Goal: Task Accomplishment & Management: Manage account settings

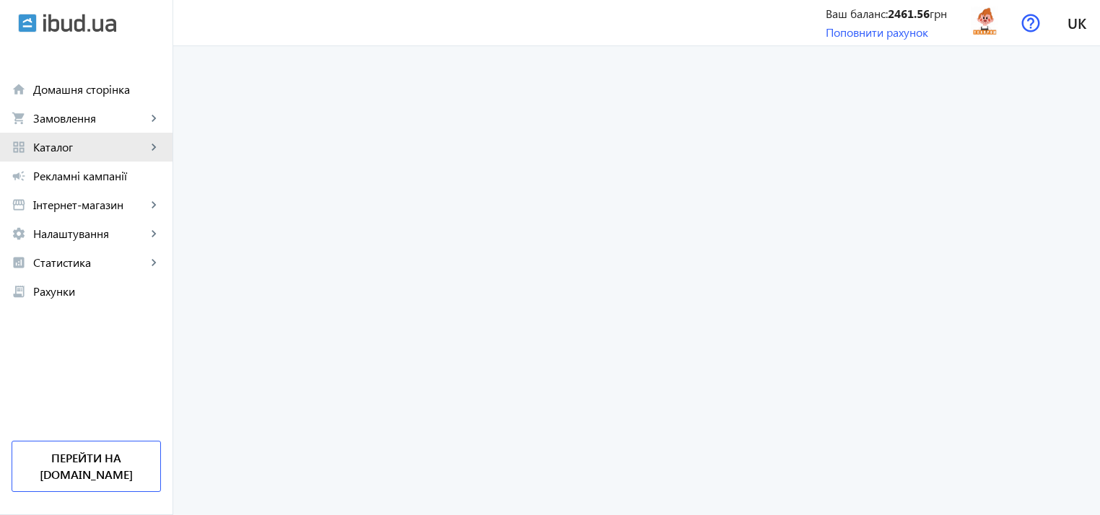
click at [74, 147] on span "Каталог" at bounding box center [89, 147] width 113 height 14
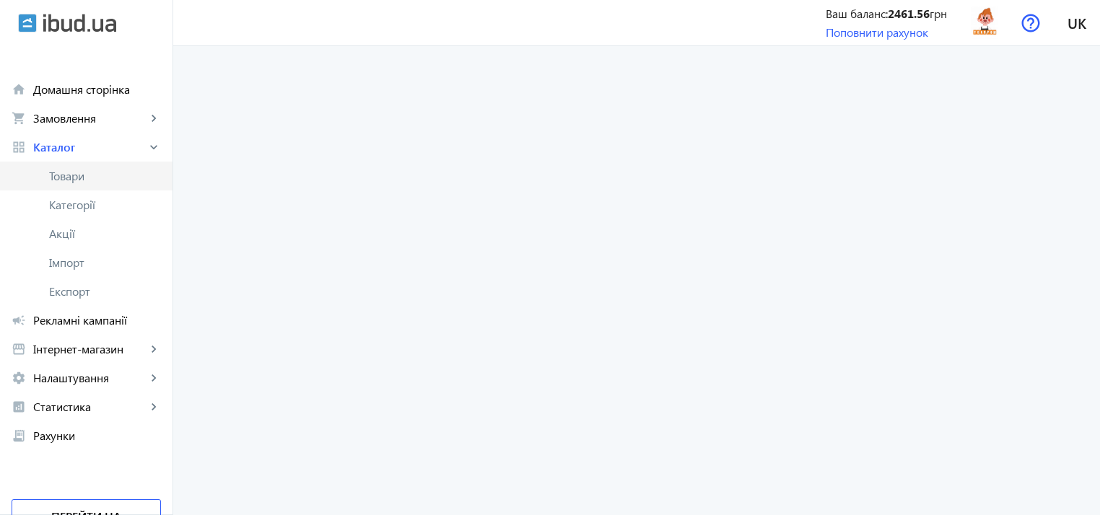
click at [110, 171] on span "Товари" at bounding box center [105, 176] width 112 height 14
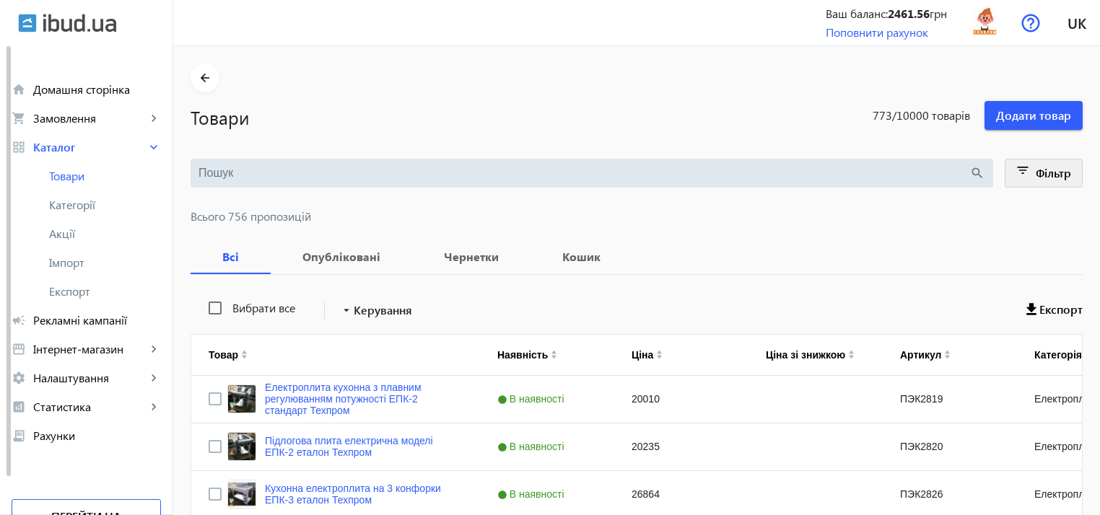
click at [1023, 173] on mat-icon "filter_list" at bounding box center [1023, 173] width 20 height 20
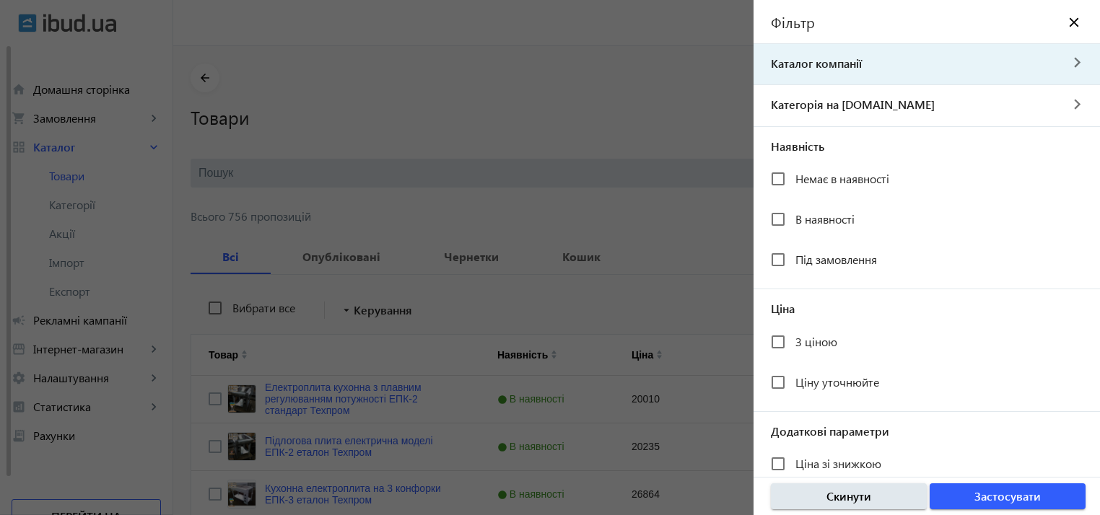
click at [838, 69] on span "Каталог компанії" at bounding box center [907, 64] width 306 height 16
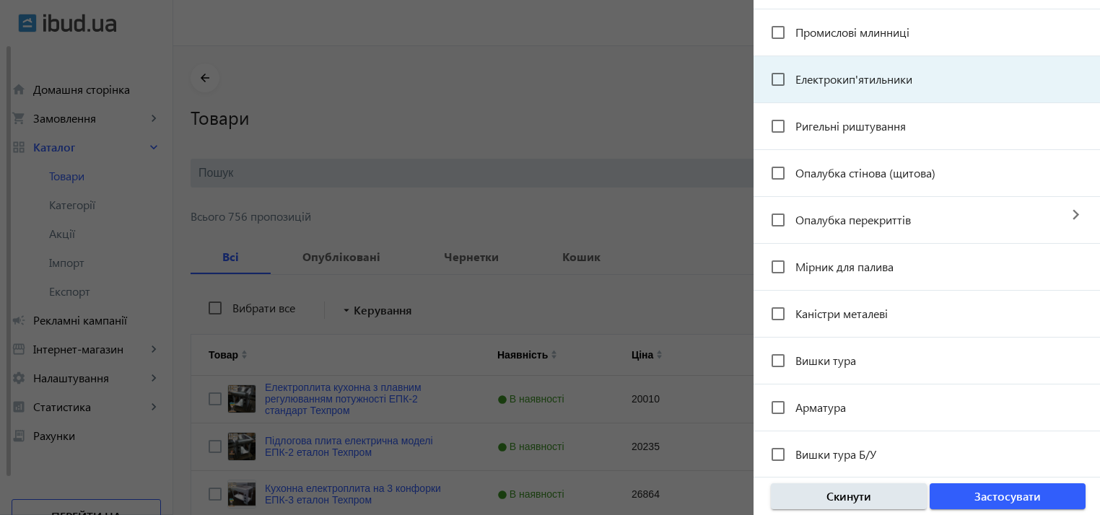
scroll to position [1732, 0]
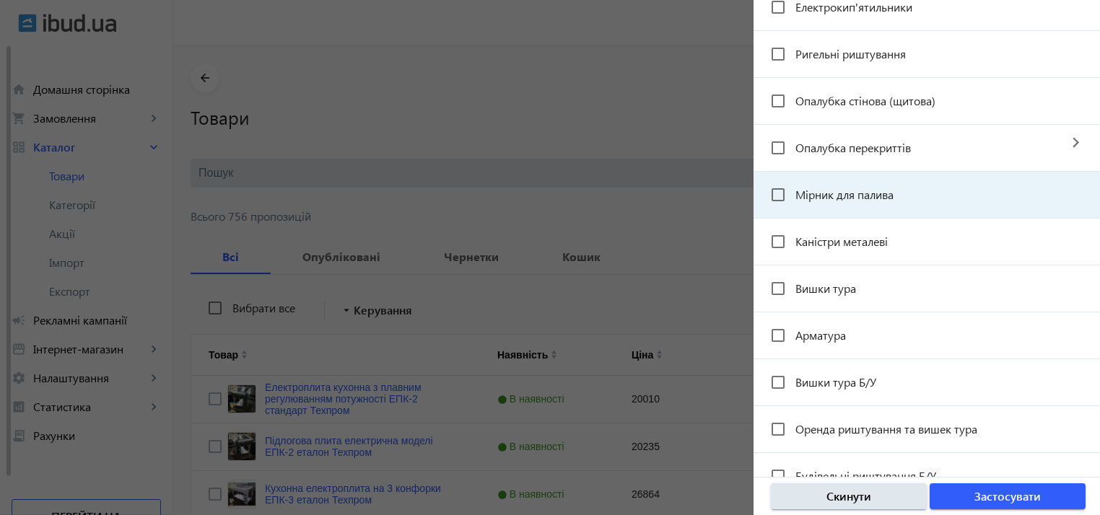
click at [827, 190] on span "Мірник для палива" at bounding box center [844, 194] width 98 height 15
click at [793, 190] on input "Мірник для палива" at bounding box center [778, 194] width 29 height 29
checkbox input "true"
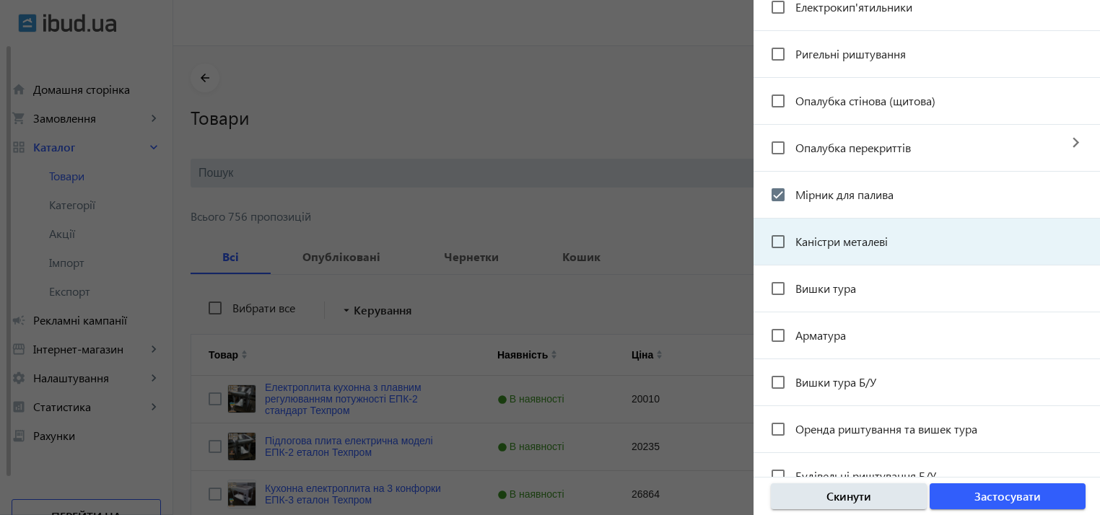
click at [798, 234] on span "Каністри металеві" at bounding box center [841, 241] width 92 height 15
click at [793, 232] on input "Каністри металеві" at bounding box center [778, 241] width 29 height 29
checkbox input "true"
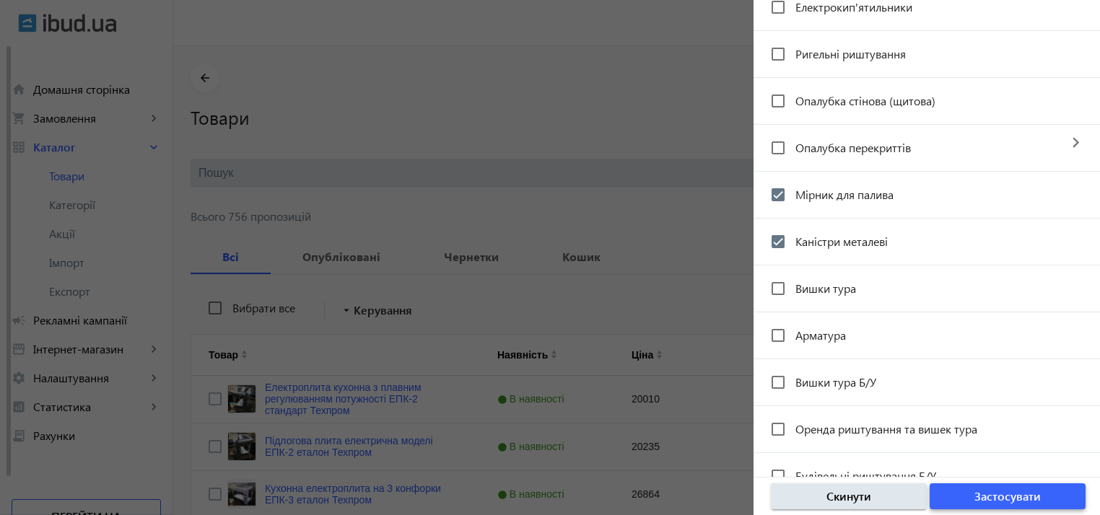
click at [1005, 495] on span "Застосувати" at bounding box center [1007, 497] width 66 height 16
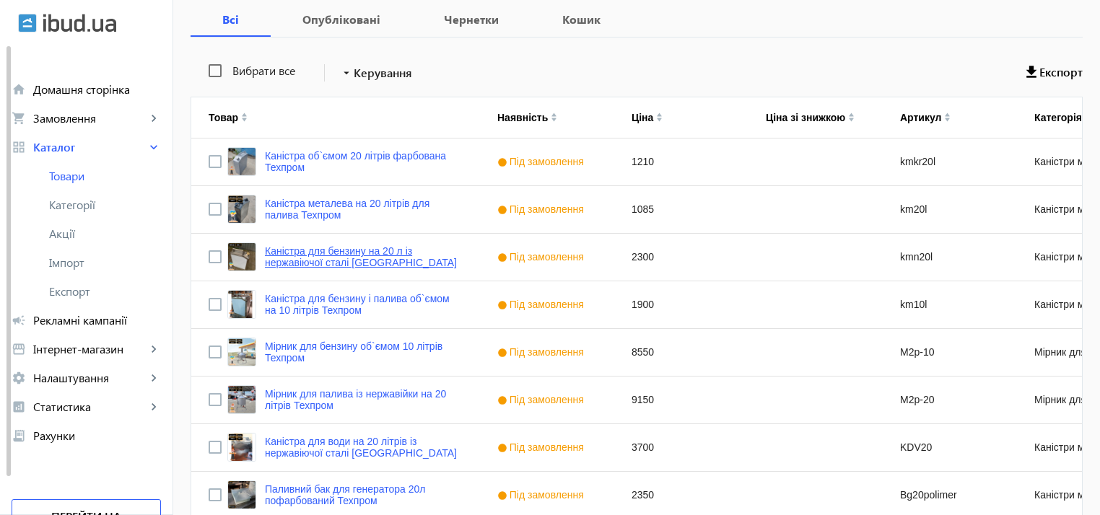
scroll to position [289, 0]
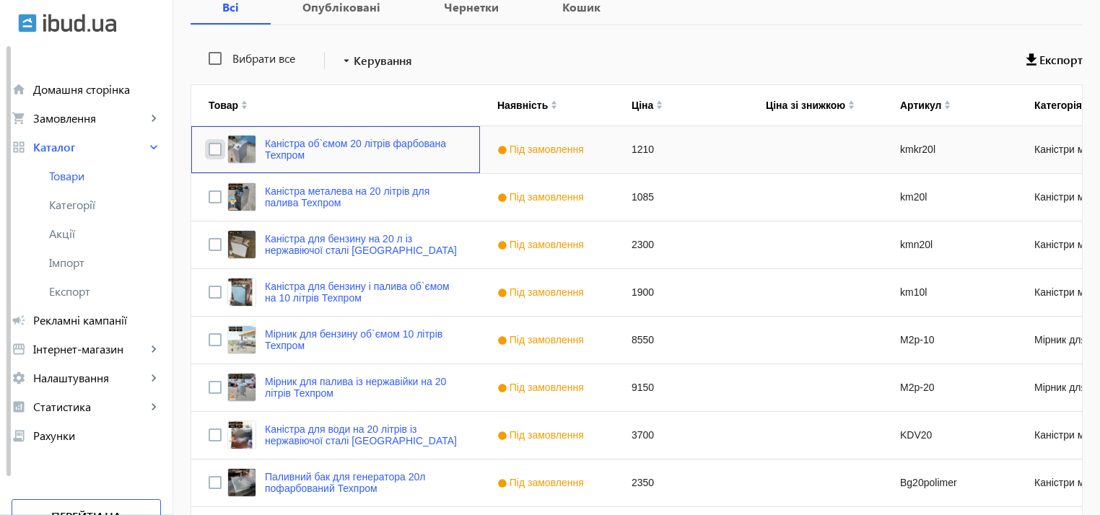
click at [209, 143] on input "Press Space to toggle row selection (unchecked)" at bounding box center [215, 149] width 13 height 13
checkbox input "true"
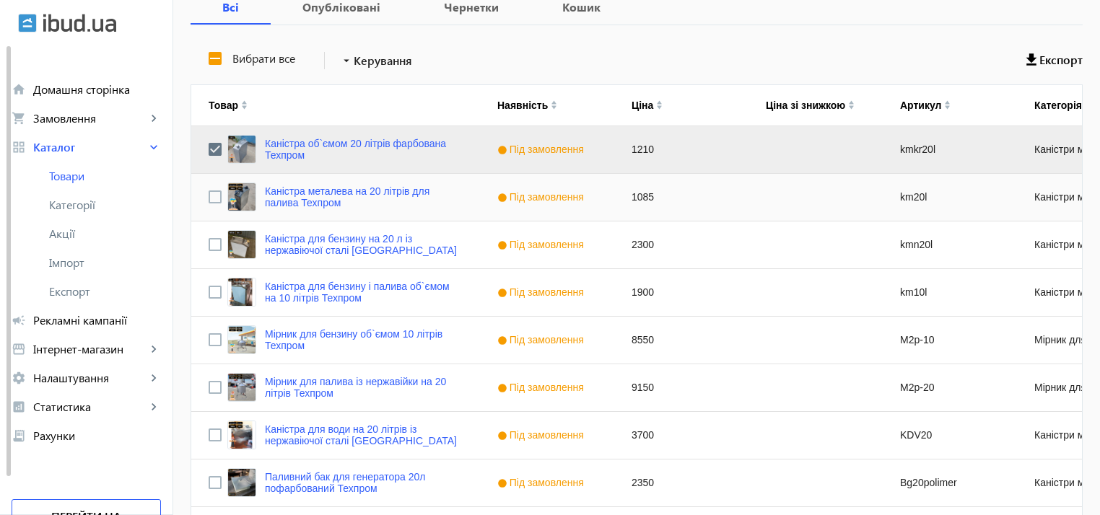
click at [209, 185] on div "Press SPACE to select this row." at bounding box center [215, 197] width 13 height 34
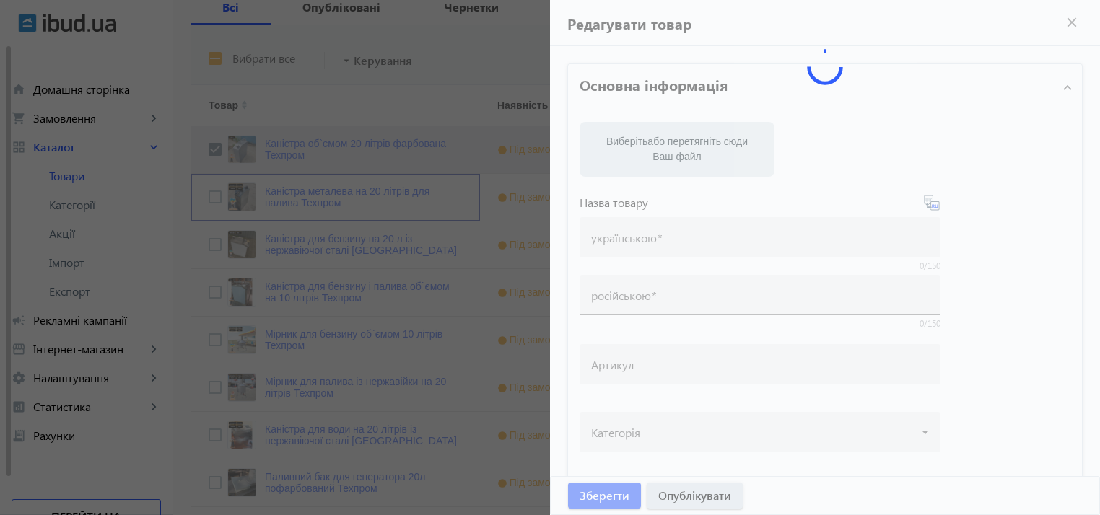
type input "Каністра металева на 20 літрів для палива Техпром"
type input "Канистра металлическая на 20 литров для топлива Техпром"
type input "km20l"
checkbox input "true"
type input "1085"
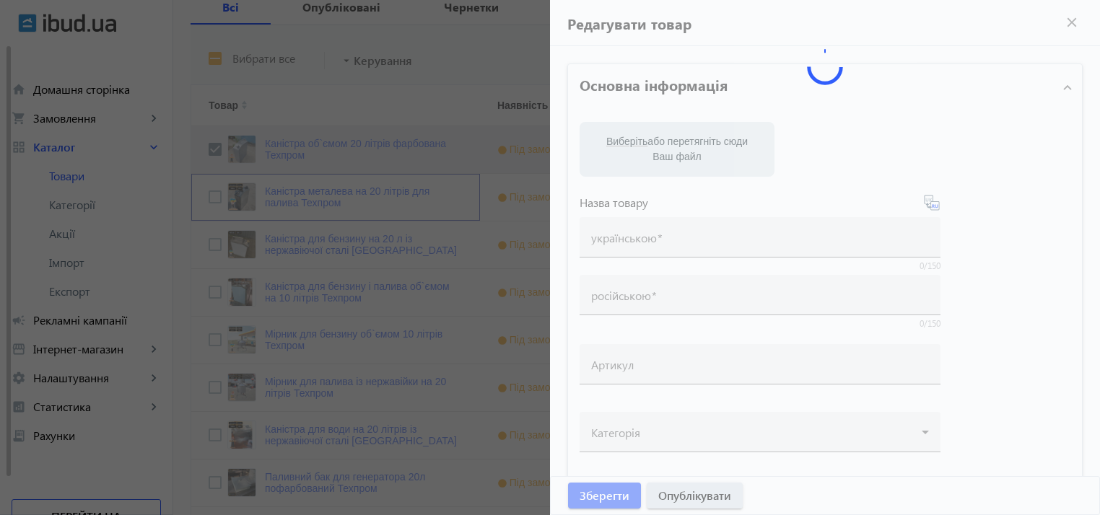
type input "Купити каністру для палива 20 л в [GEOGRAPHIC_DATA] недорого в [GEOGRAPHIC_DATA]"
type input "Купить канистру для топлива 20 л в [GEOGRAPHIC_DATA] недорого в [GEOGRAPHIC_DAT…"
type textarea "Купити каністру для палива 20 л в [GEOGRAPHIC_DATA] за приємною ціною в компані…"
type textarea "Купить канистру для топлива 20 л в [GEOGRAPHIC_DATA] по приятной цене в компани…"
type input "Каністра для палива на 20 літрів, каністра для палива, каністра зі сталі, каніс…"
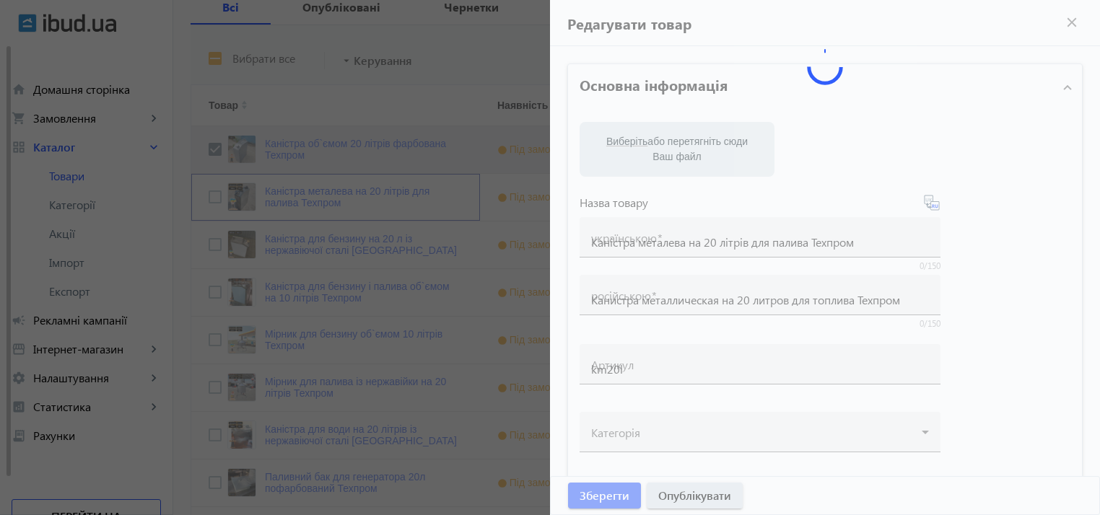
type input "Канистра для топлива на 20 литров, канистра для топлива, канистра из стали, кан…"
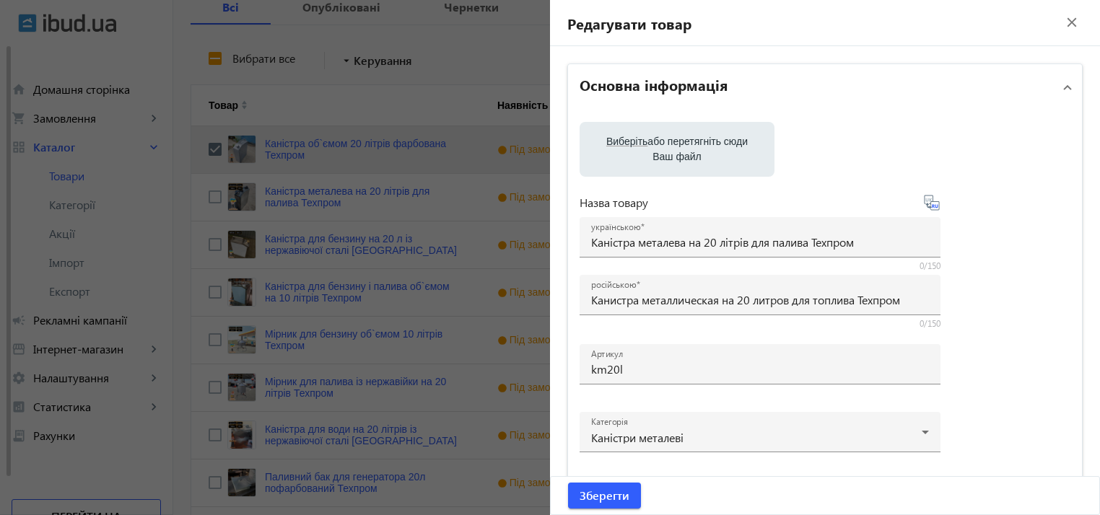
click at [202, 196] on div at bounding box center [550, 257] width 1100 height 515
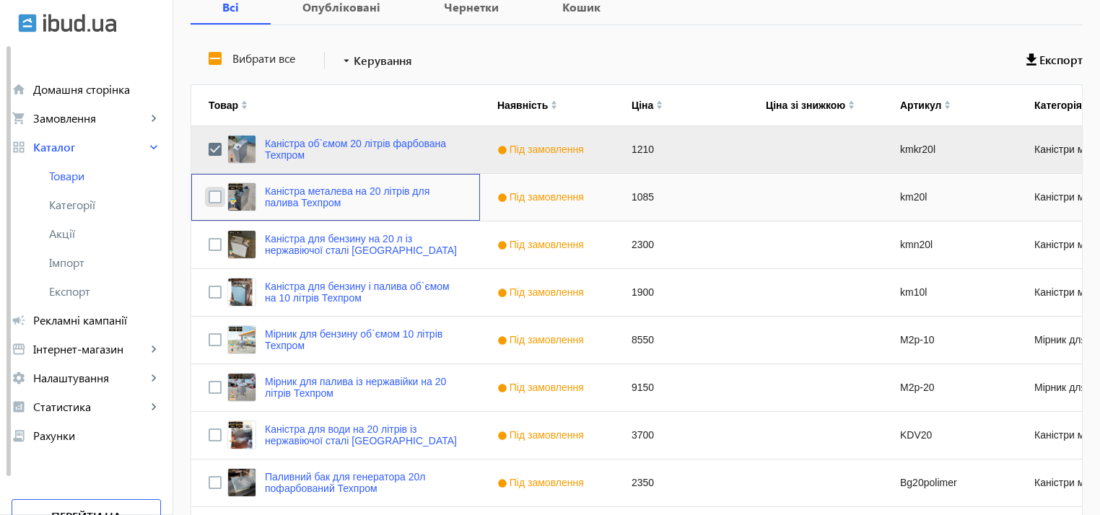
click at [209, 198] on input "Press Space to toggle row selection (unchecked)" at bounding box center [215, 197] width 13 height 13
checkbox input "true"
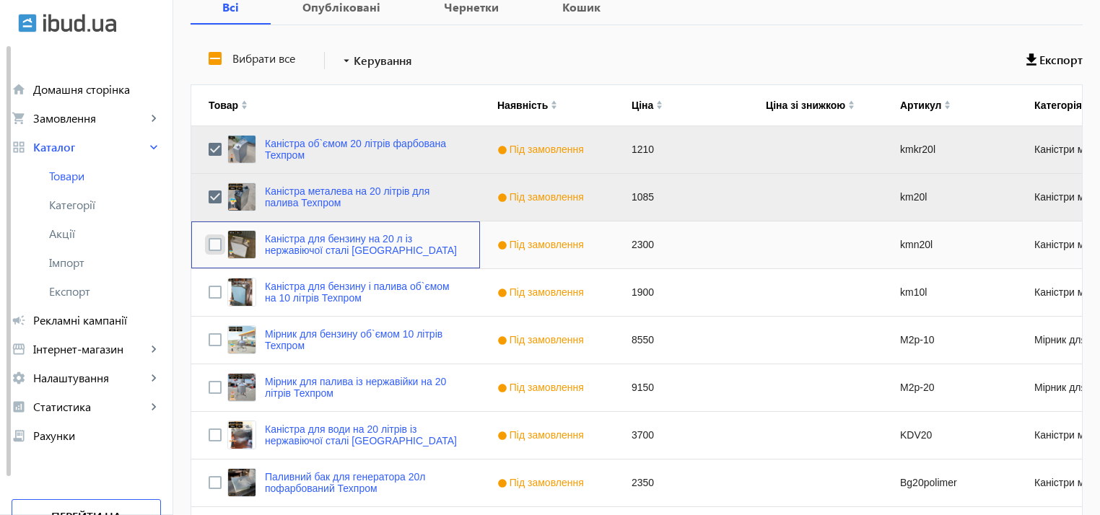
click at [209, 242] on input "Press Space to toggle row selection (unchecked)" at bounding box center [215, 244] width 13 height 13
checkbox input "true"
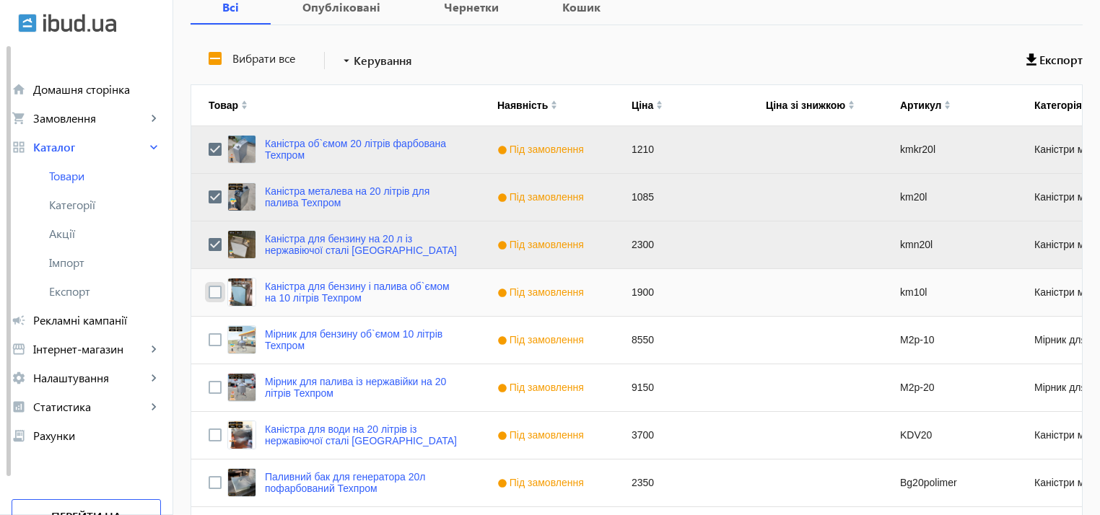
click at [209, 294] on input "Press Space to toggle row selection (unchecked)" at bounding box center [215, 292] width 13 height 13
checkbox input "true"
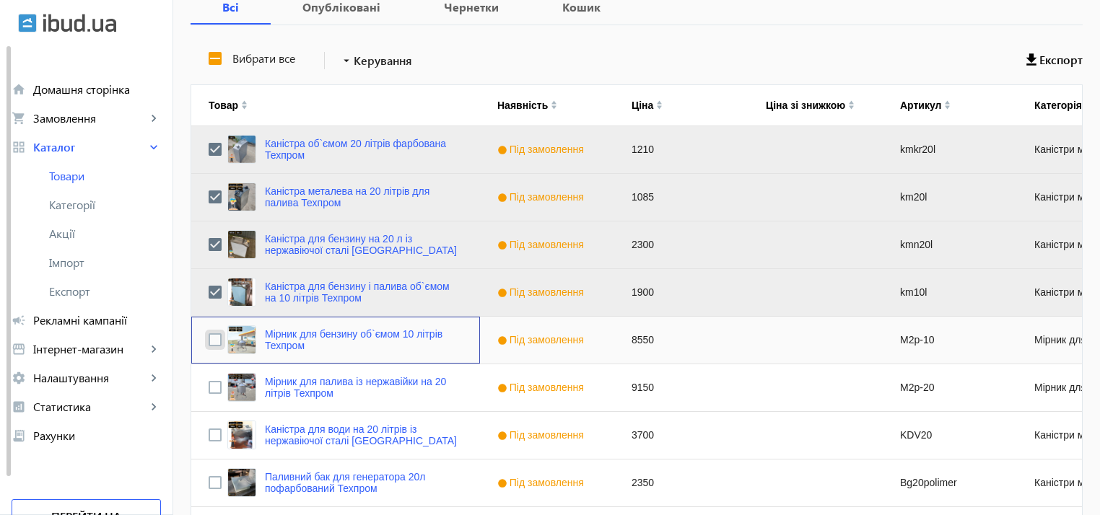
click at [209, 339] on input "Press Space to toggle row selection (unchecked)" at bounding box center [215, 339] width 13 height 13
checkbox input "true"
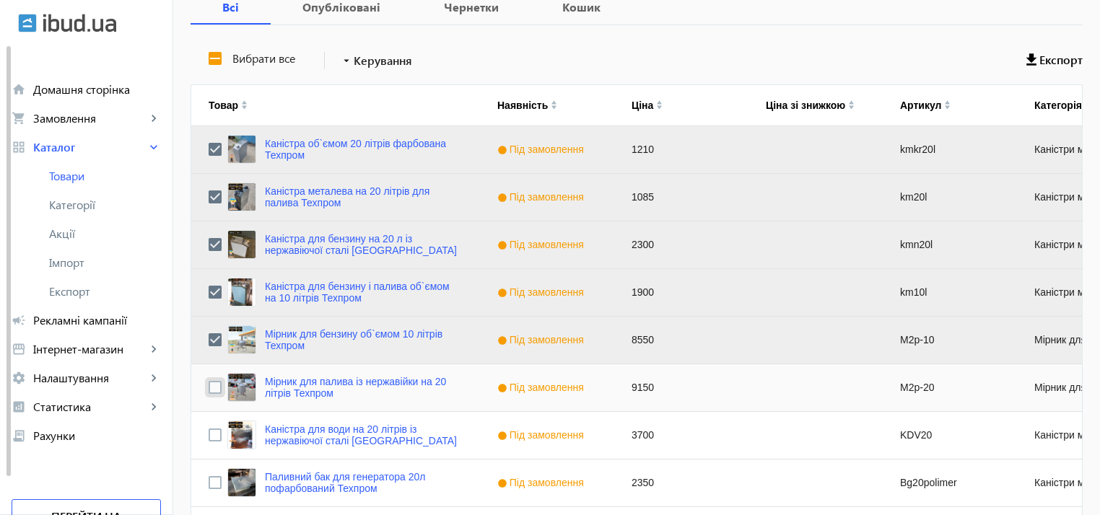
click at [209, 383] on input "Press Space to toggle row selection (unchecked)" at bounding box center [215, 387] width 13 height 13
checkbox input "true"
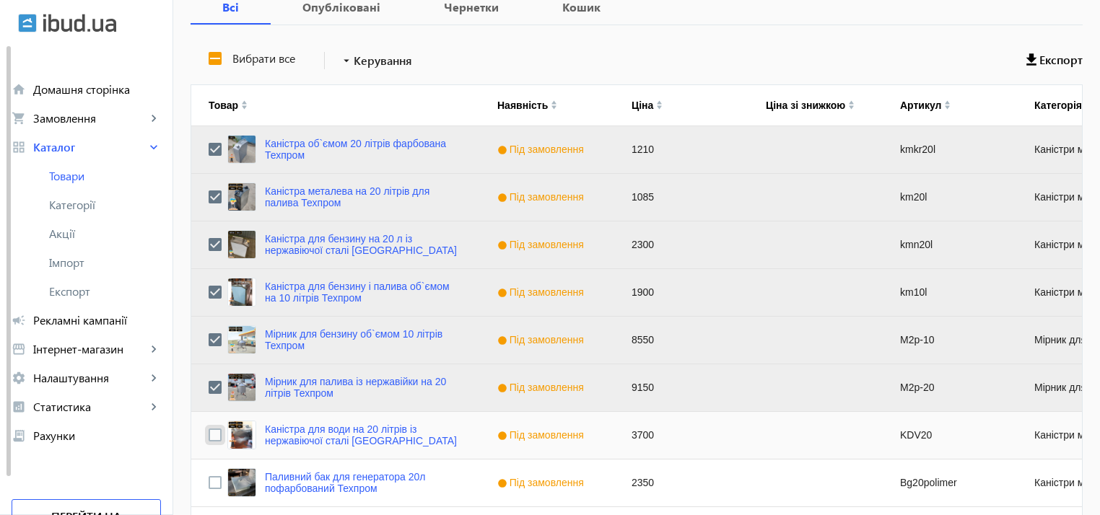
click at [209, 435] on input "Press Space to toggle row selection (unchecked)" at bounding box center [215, 435] width 13 height 13
checkbox input "true"
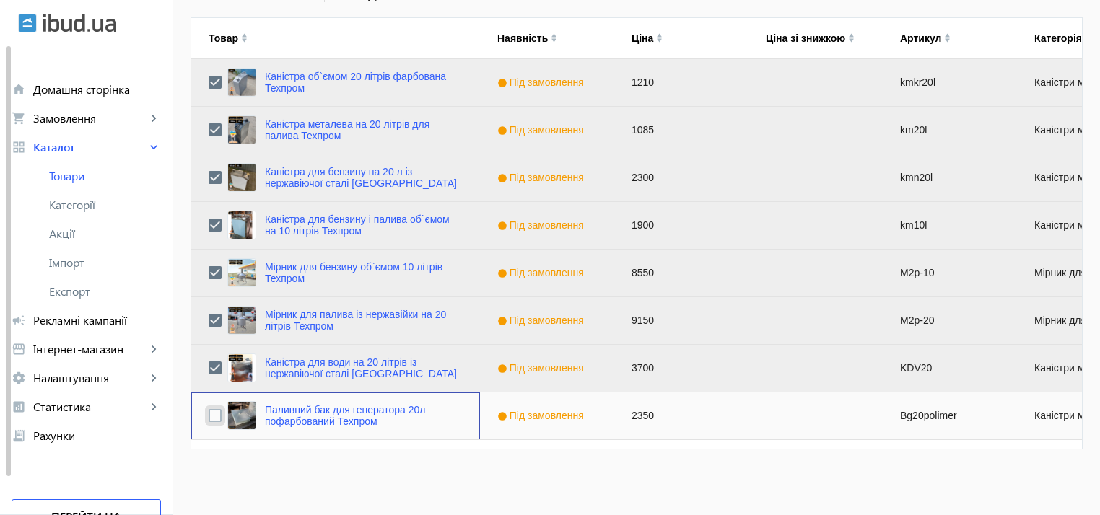
click at [209, 418] on input "Press Space to toggle row selection (unchecked)" at bounding box center [215, 415] width 13 height 13
checkbox input "true"
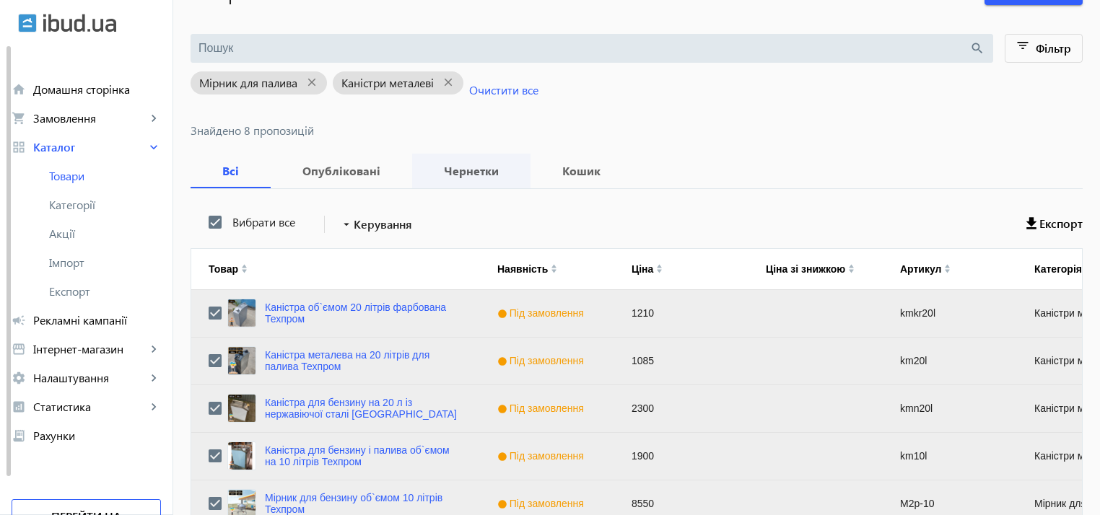
scroll to position [67, 0]
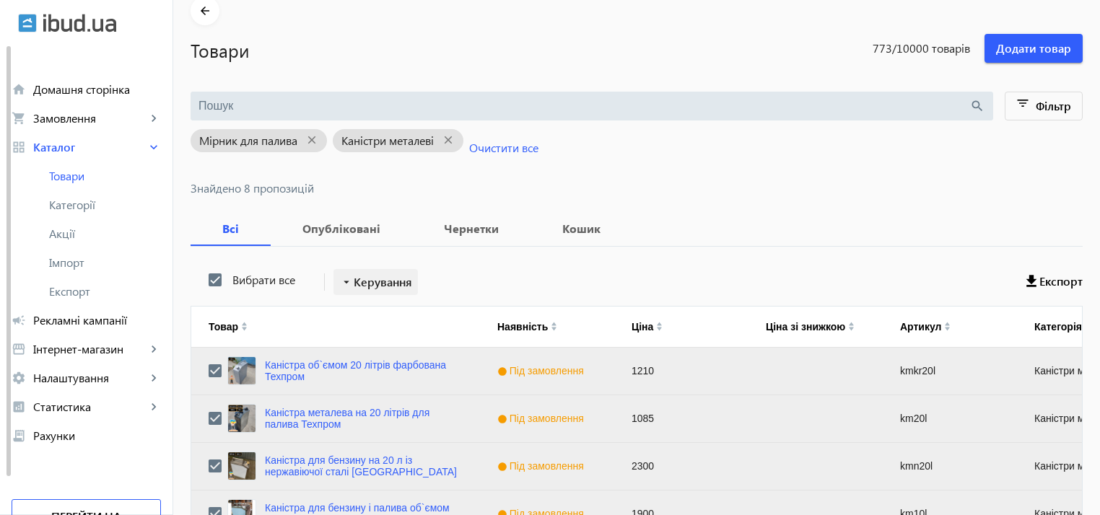
click at [383, 285] on span "Керування" at bounding box center [383, 282] width 58 height 17
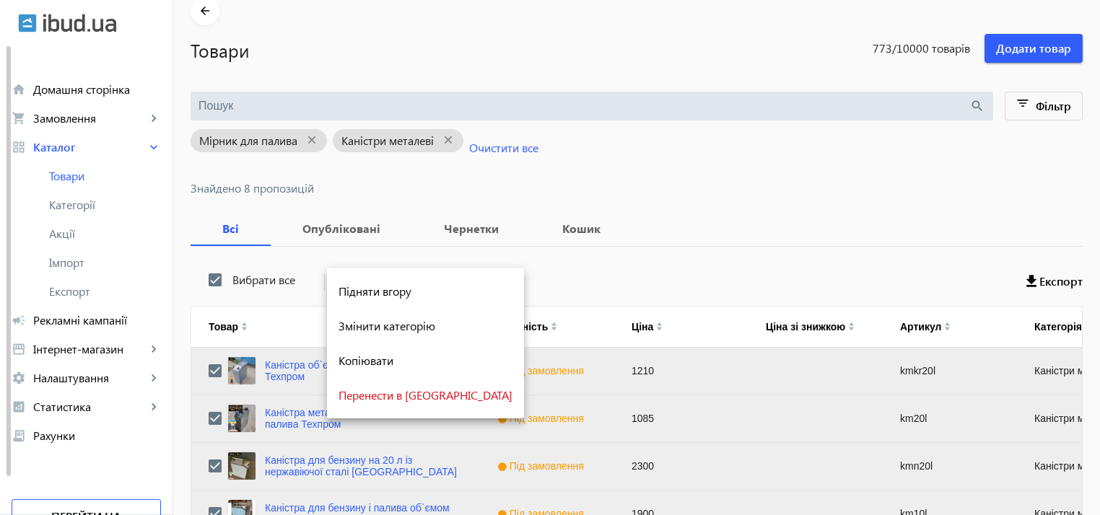
click at [496, 271] on div at bounding box center [550, 257] width 1100 height 515
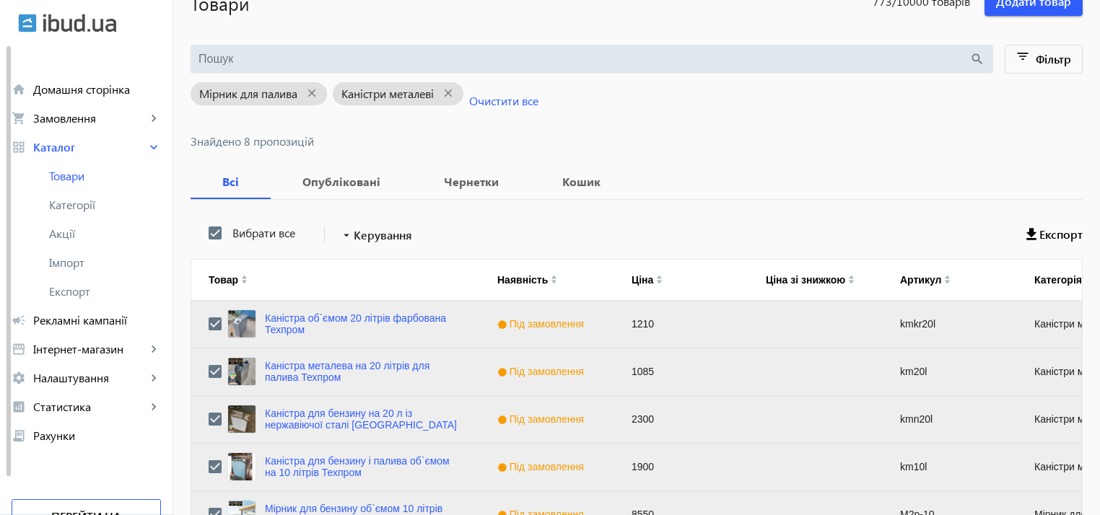
scroll to position [139, 0]
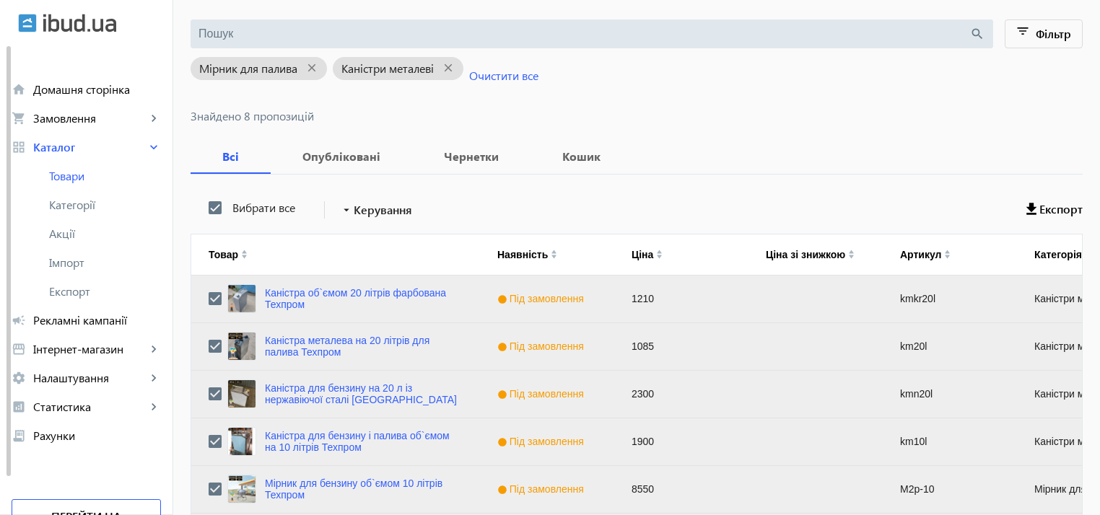
click at [517, 294] on span "Під замовлення" at bounding box center [542, 299] width 90 height 12
click at [536, 298] on div "Під замовлення" at bounding box center [540, 299] width 102 height 12
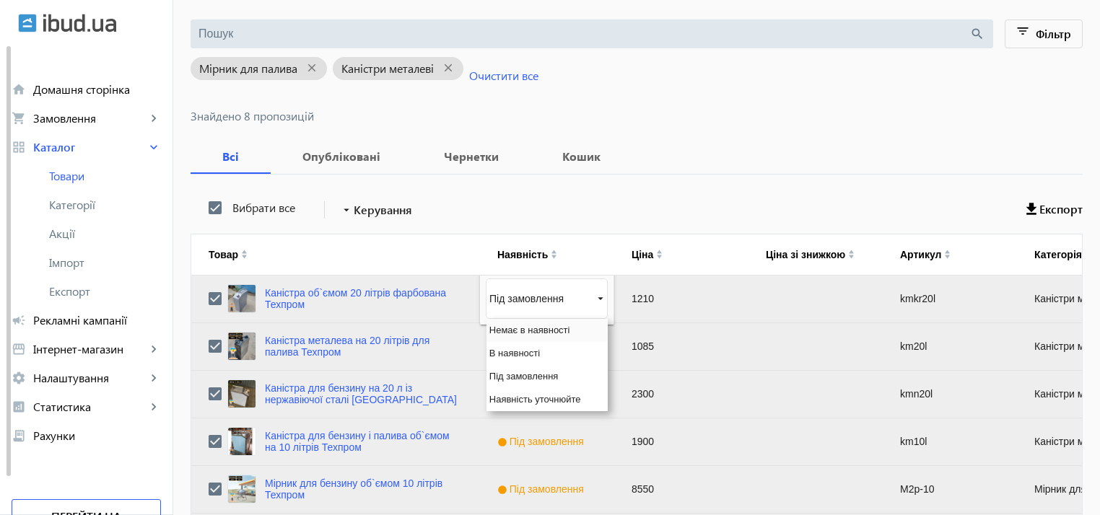
click at [520, 331] on span "Немає в наявності" at bounding box center [529, 330] width 81 height 11
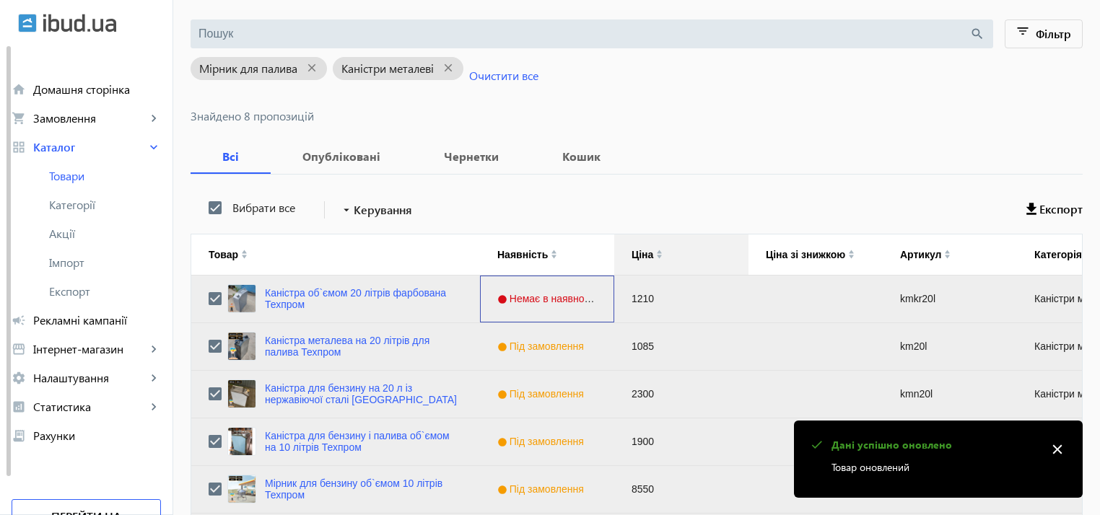
scroll to position [212, 0]
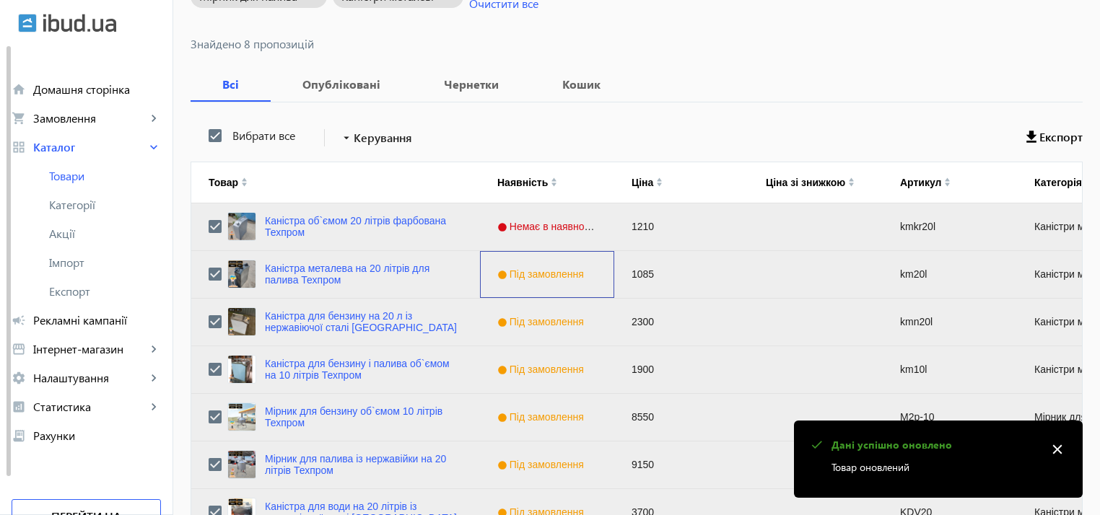
click at [543, 270] on span "Під замовлення" at bounding box center [542, 275] width 90 height 12
click at [540, 280] on div "Під замовлення" at bounding box center [547, 274] width 122 height 40
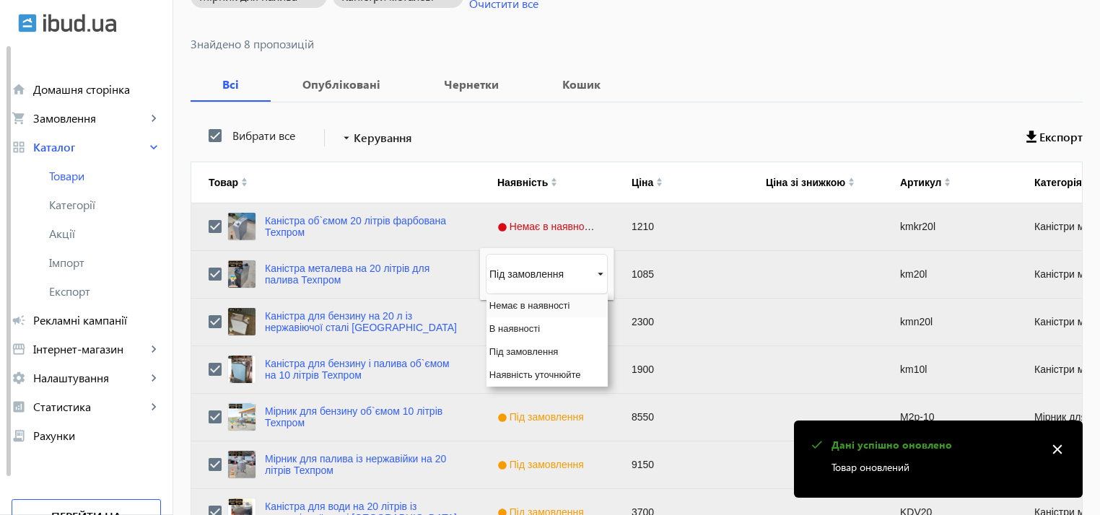
click at [528, 304] on span "Немає в наявності" at bounding box center [529, 305] width 81 height 11
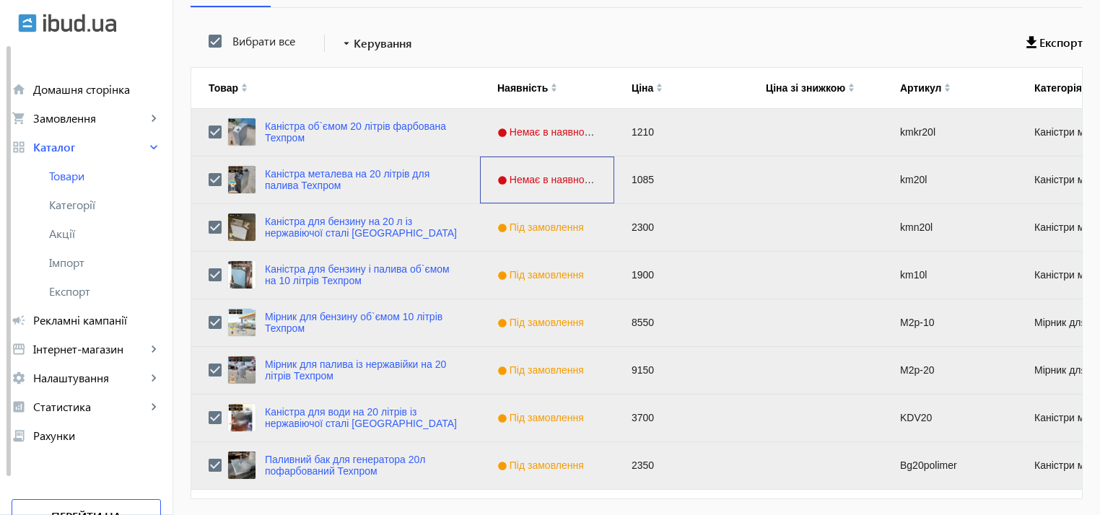
scroll to position [284, 0]
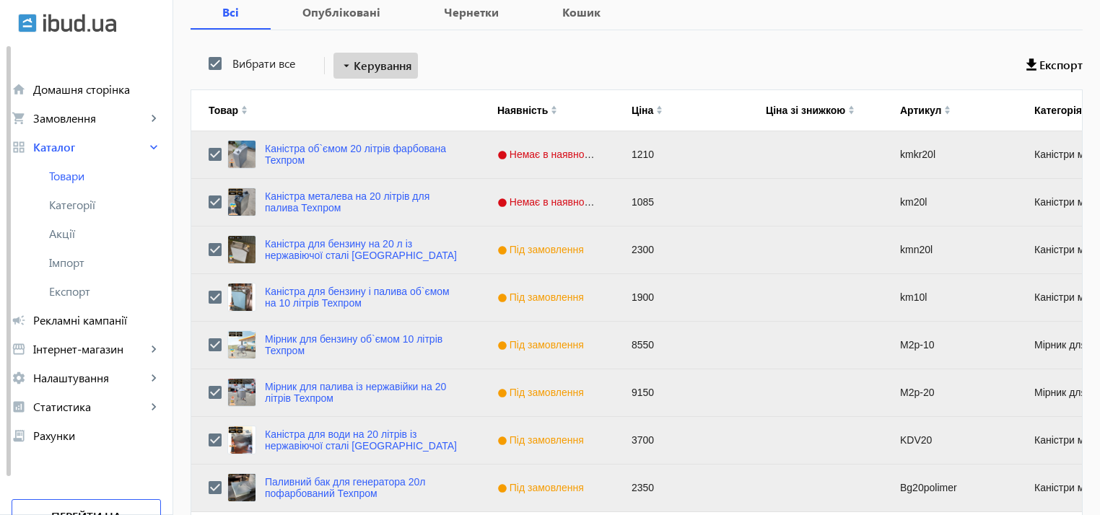
click at [364, 62] on span "Керування" at bounding box center [383, 65] width 58 height 17
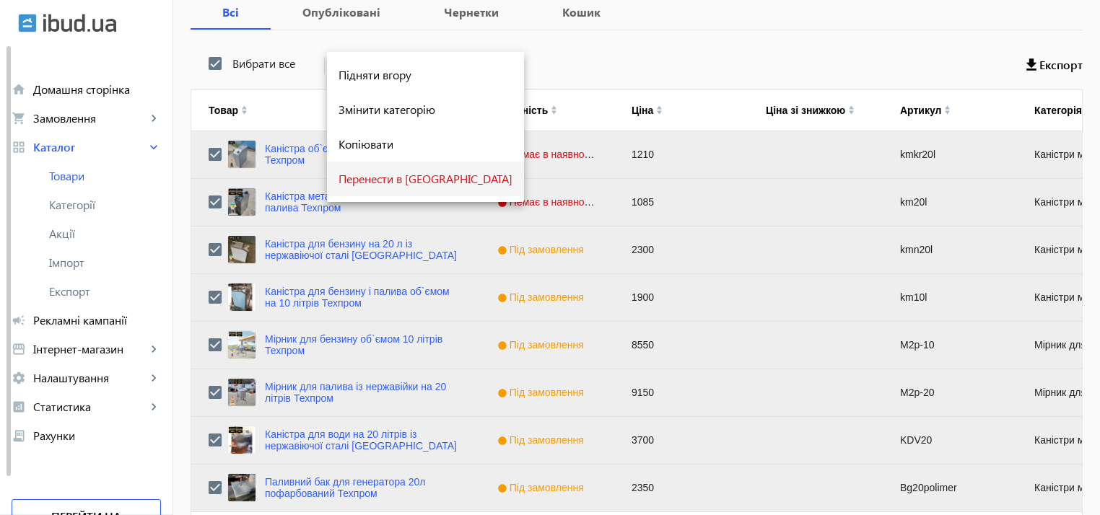
click at [389, 170] on button "Перенести в [GEOGRAPHIC_DATA]" at bounding box center [425, 179] width 197 height 35
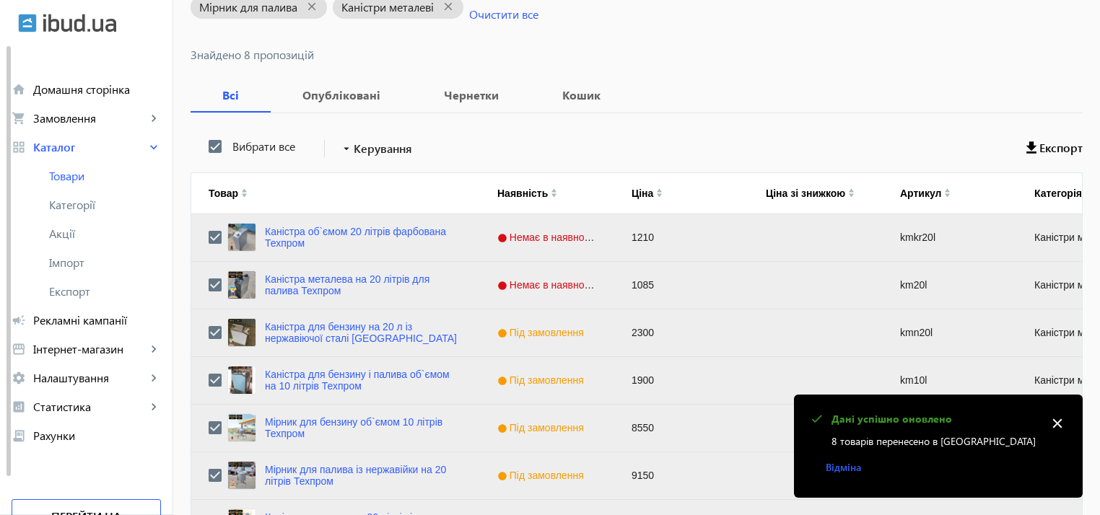
scroll to position [0, 0]
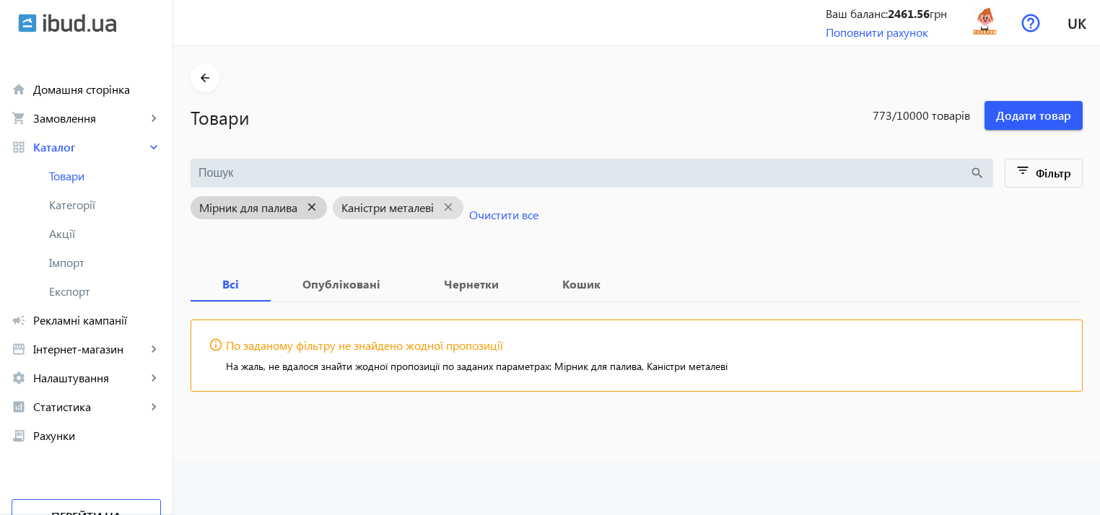
click at [308, 206] on mat-icon "close" at bounding box center [312, 208] width 30 height 18
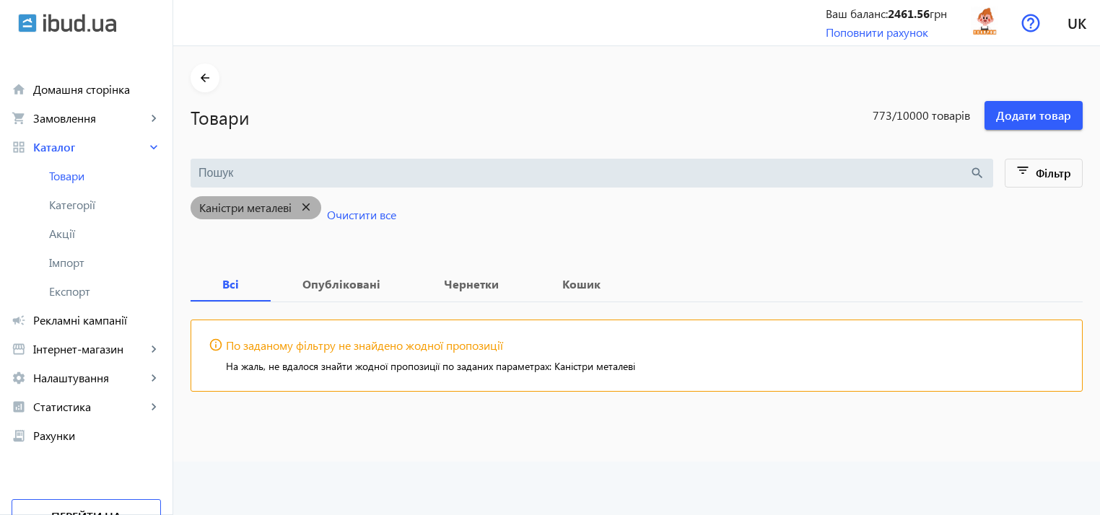
click at [308, 206] on mat-icon "close" at bounding box center [307, 208] width 30 height 18
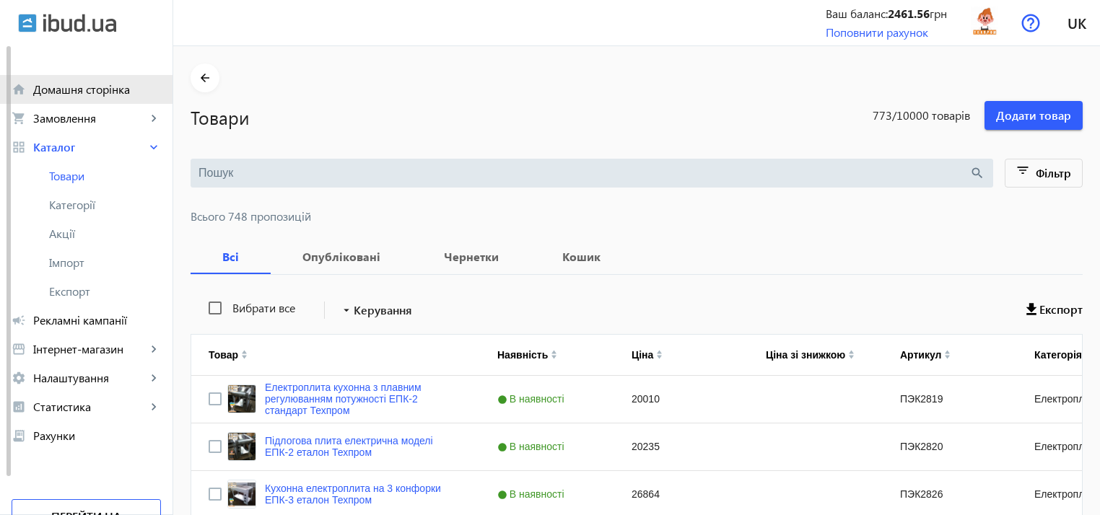
click at [70, 89] on span "Домашня сторінка" at bounding box center [97, 89] width 128 height 14
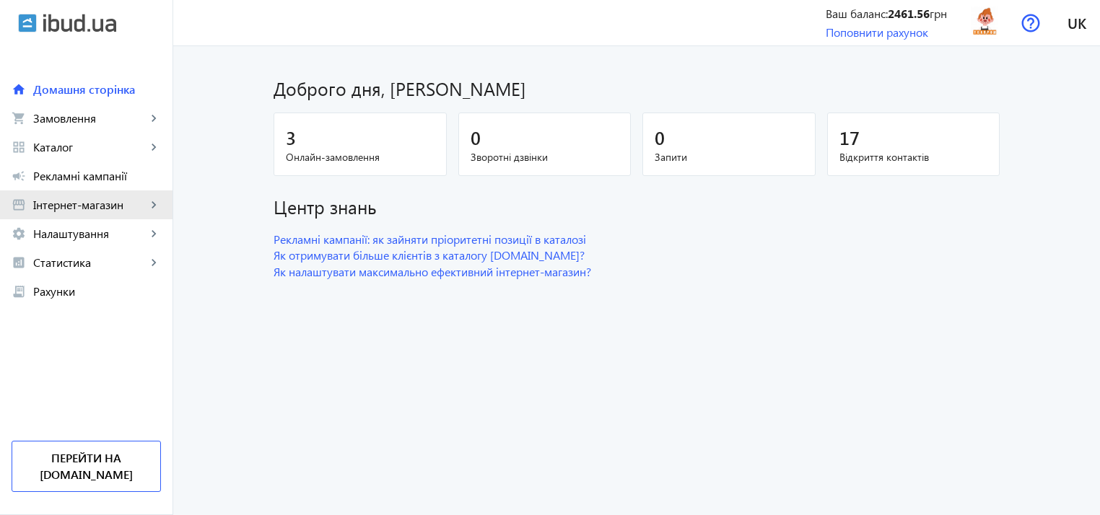
click at [74, 213] on link "storefront Інтернет-магазин keyboard_arrow_right" at bounding box center [86, 205] width 173 height 29
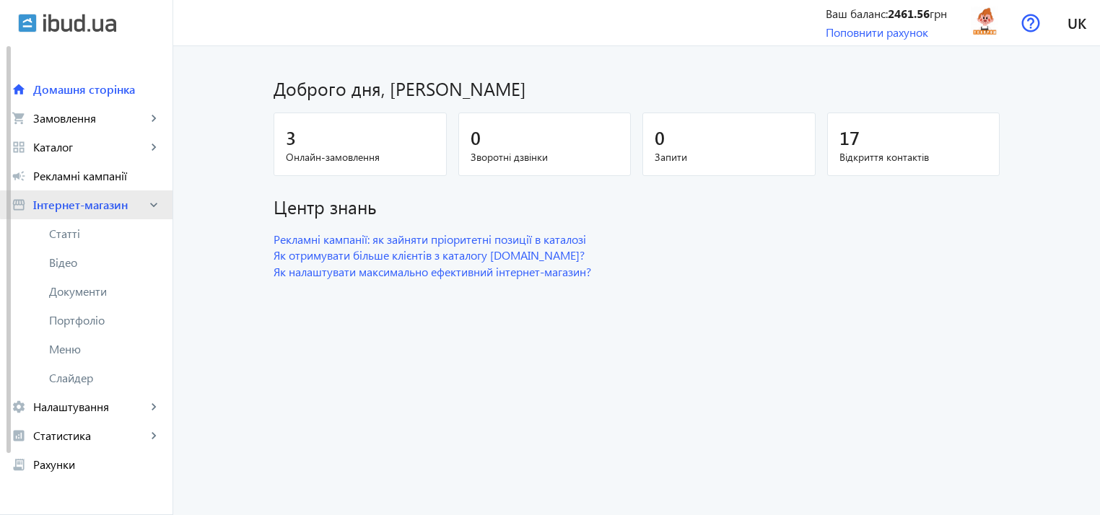
click at [119, 204] on span "Інтернет-магазин" at bounding box center [89, 205] width 113 height 14
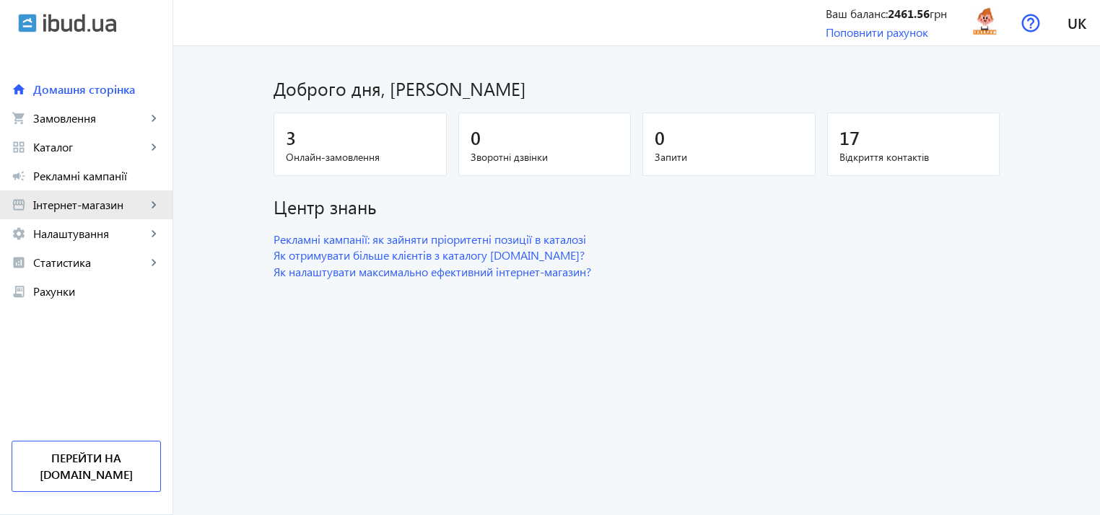
click at [119, 204] on span "Інтернет-магазин" at bounding box center [89, 205] width 113 height 14
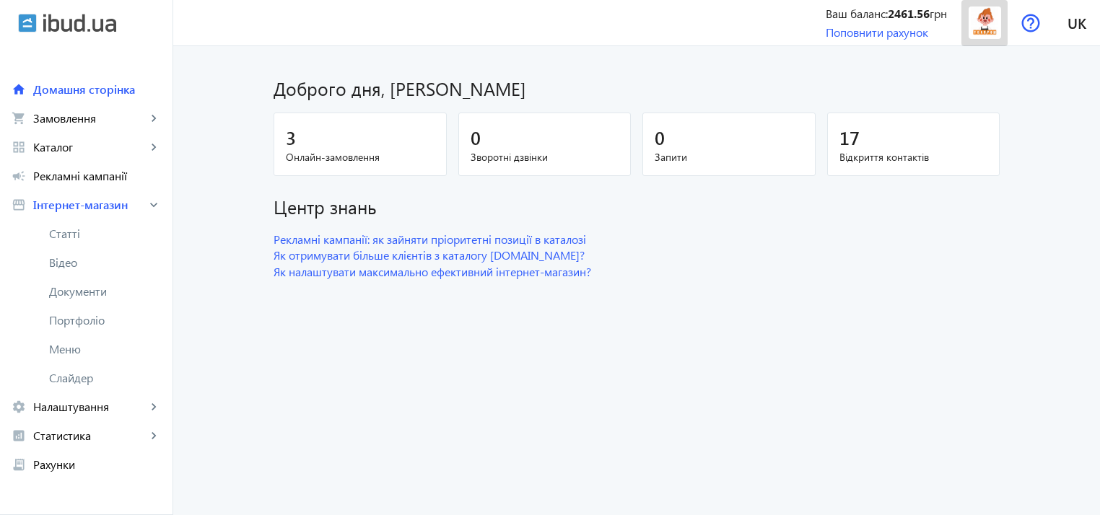
click at [976, 20] on img at bounding box center [985, 22] width 32 height 32
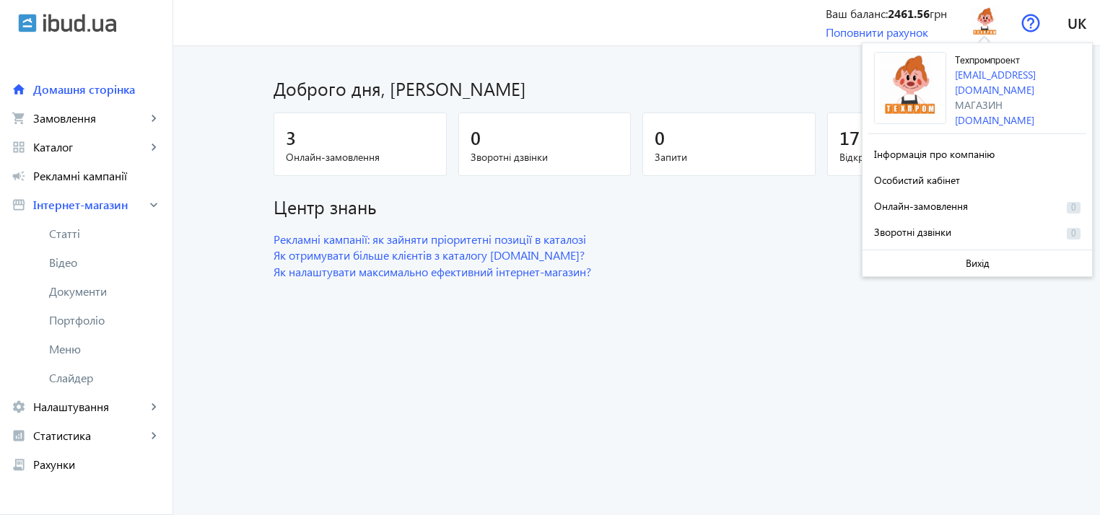
click at [791, 84] on h1 "Доброго дня, Максим" at bounding box center [637, 88] width 726 height 25
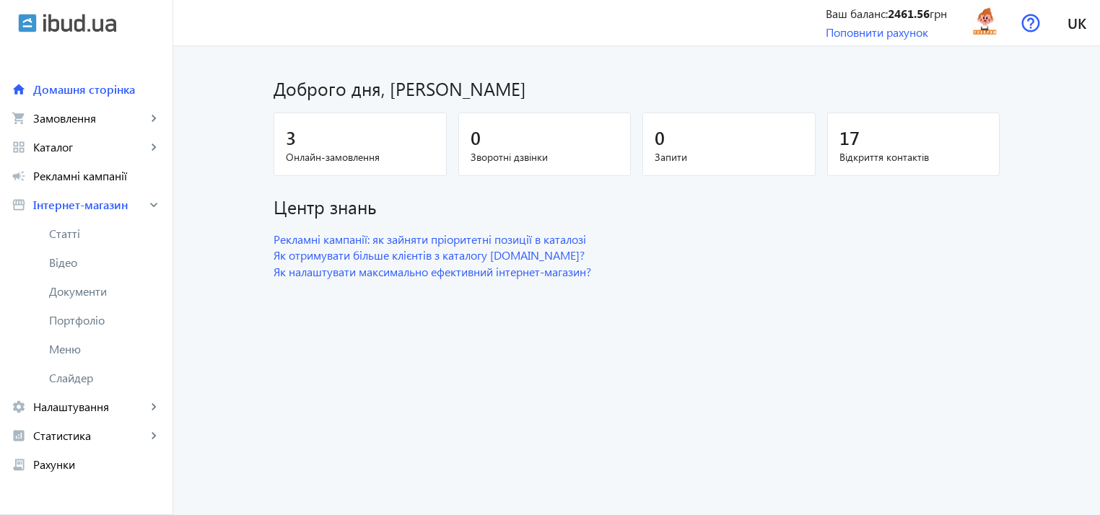
click at [326, 150] on span "Онлайн-замовлення" at bounding box center [360, 157] width 149 height 14
click at [991, 28] on img at bounding box center [985, 22] width 32 height 32
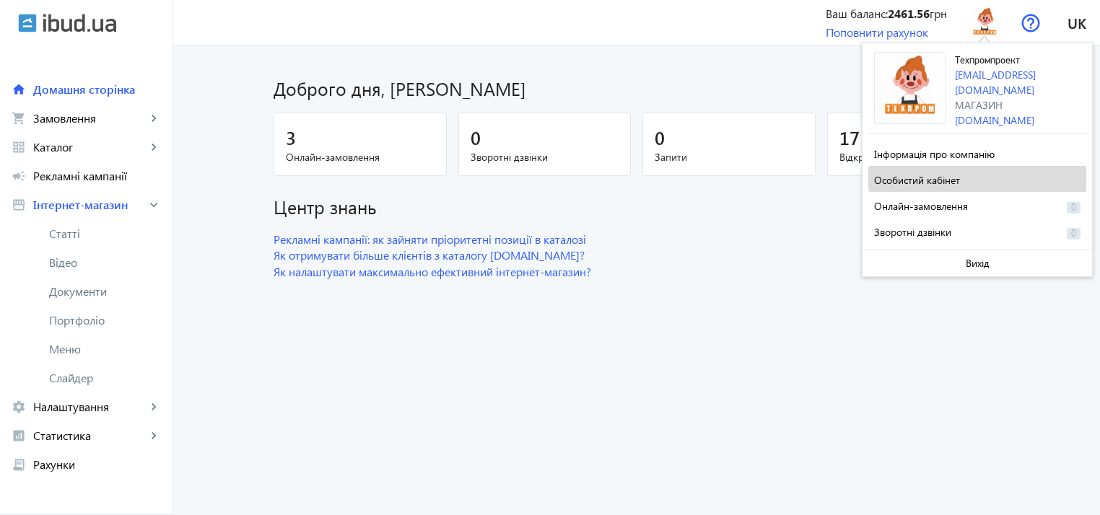
click at [941, 177] on span "Особистий кабінет" at bounding box center [917, 180] width 86 height 14
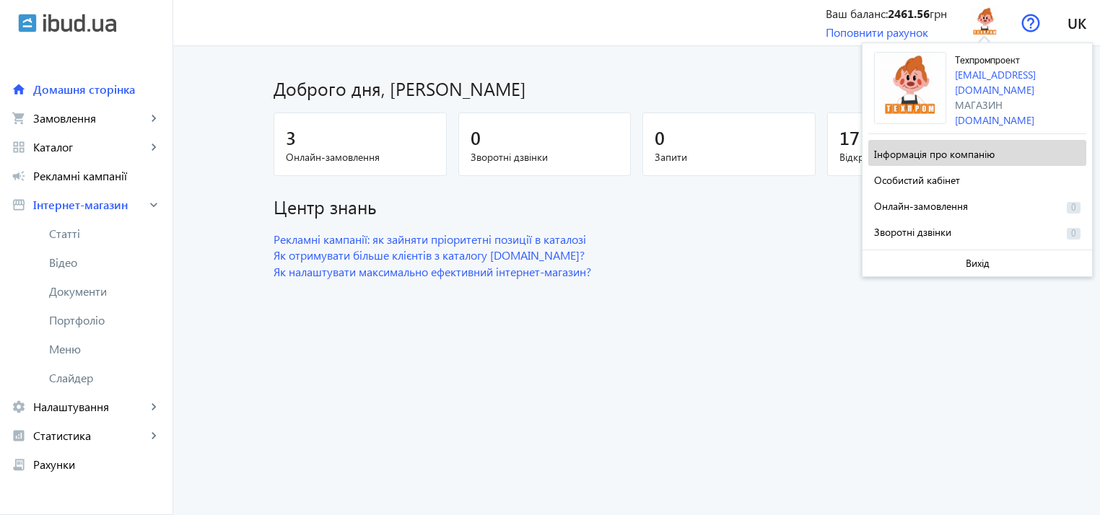
click at [876, 149] on span "Інформація про компанію" at bounding box center [934, 154] width 121 height 14
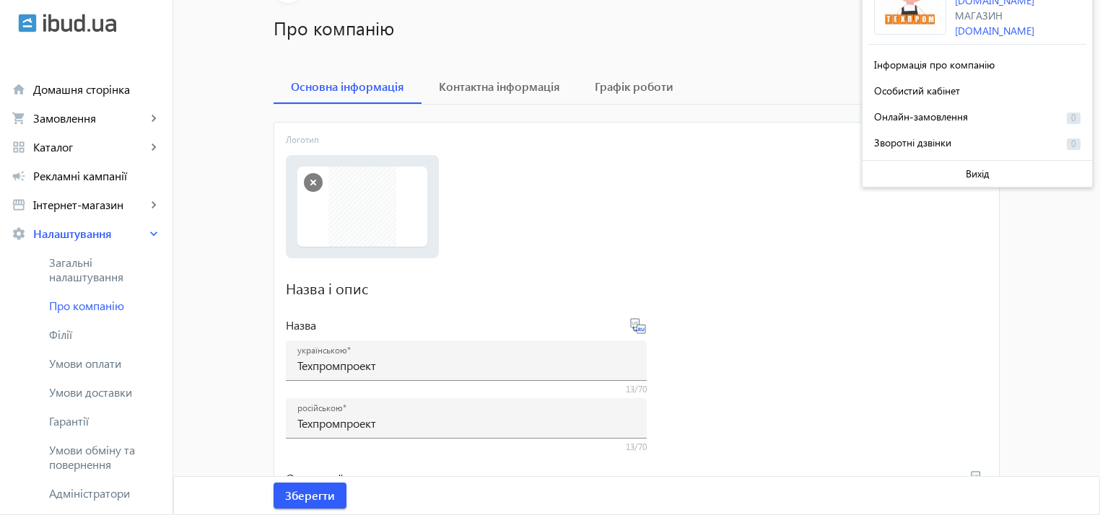
scroll to position [34, 0]
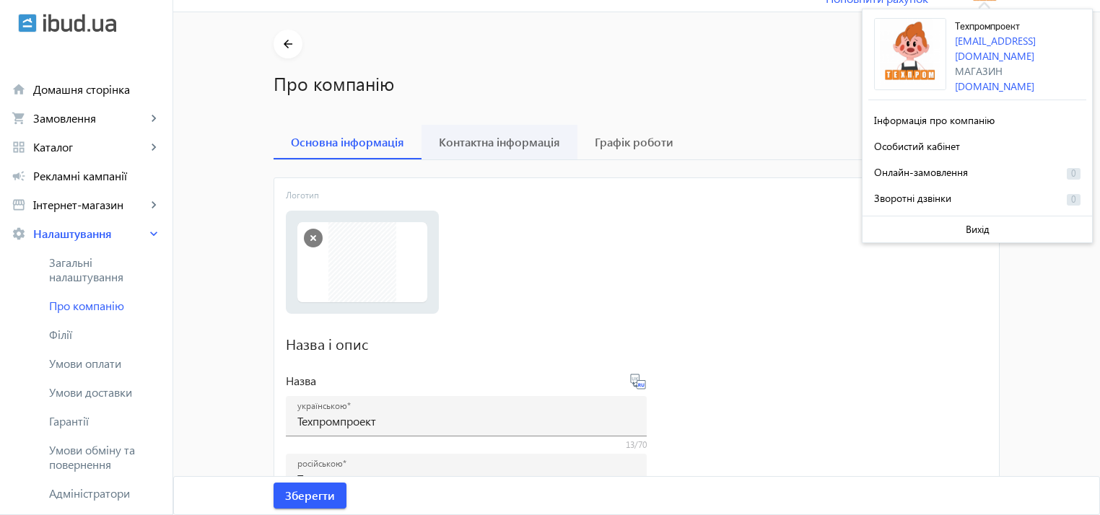
click at [476, 146] on span "Контактна інформація" at bounding box center [499, 142] width 121 height 12
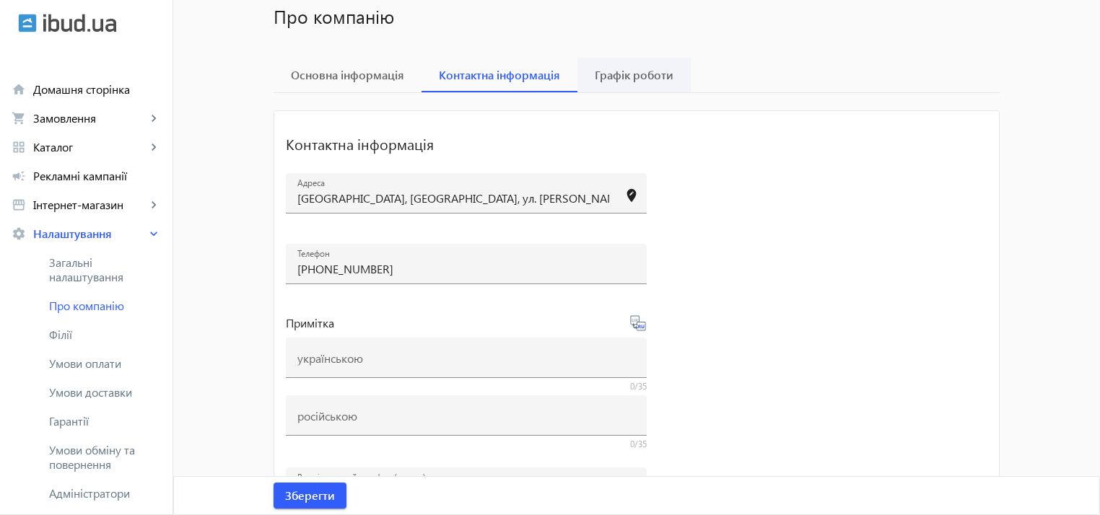
scroll to position [0, 0]
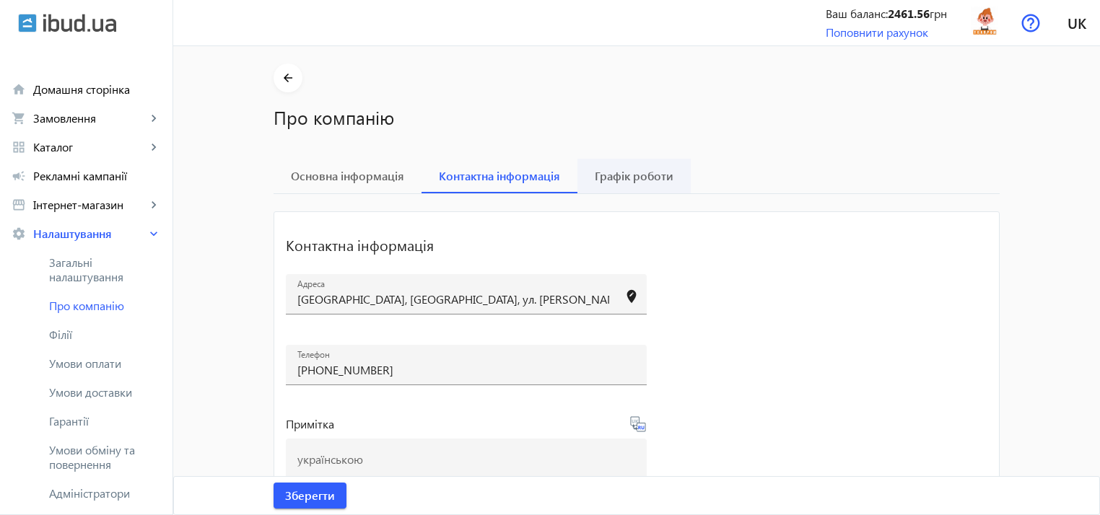
click at [658, 165] on span "Графік роботи" at bounding box center [634, 176] width 79 height 35
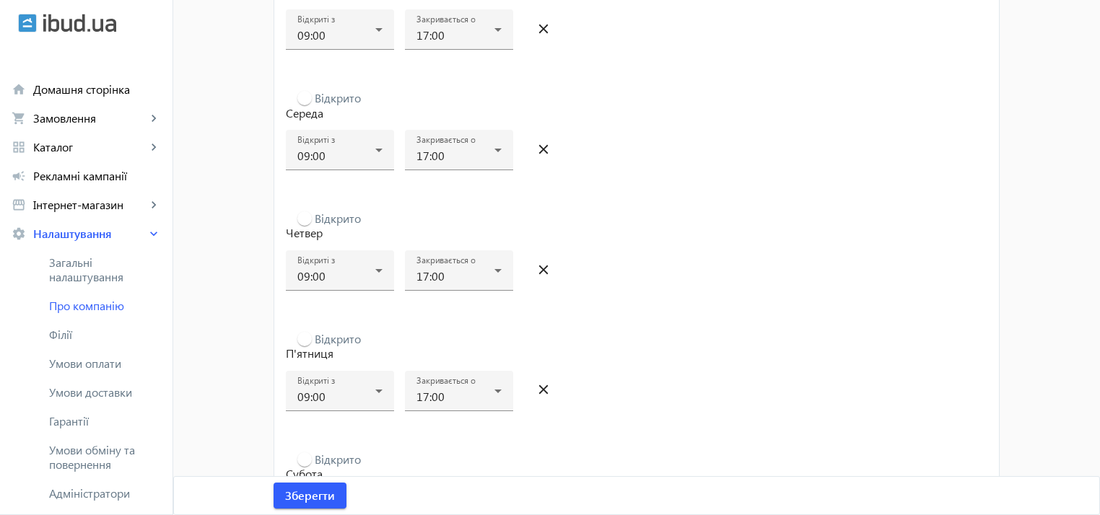
scroll to position [543, 0]
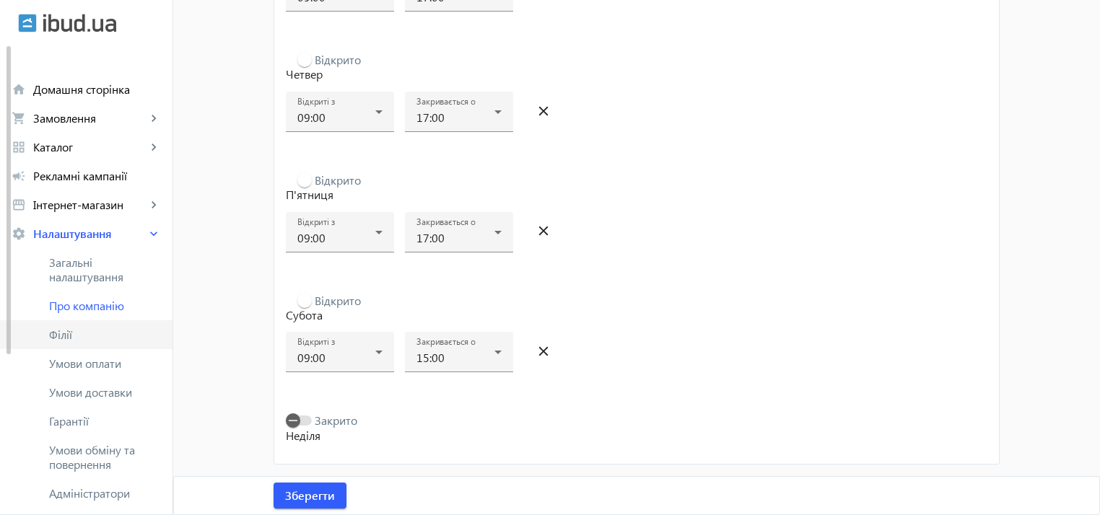
click at [98, 341] on span "Філії" at bounding box center [105, 335] width 112 height 14
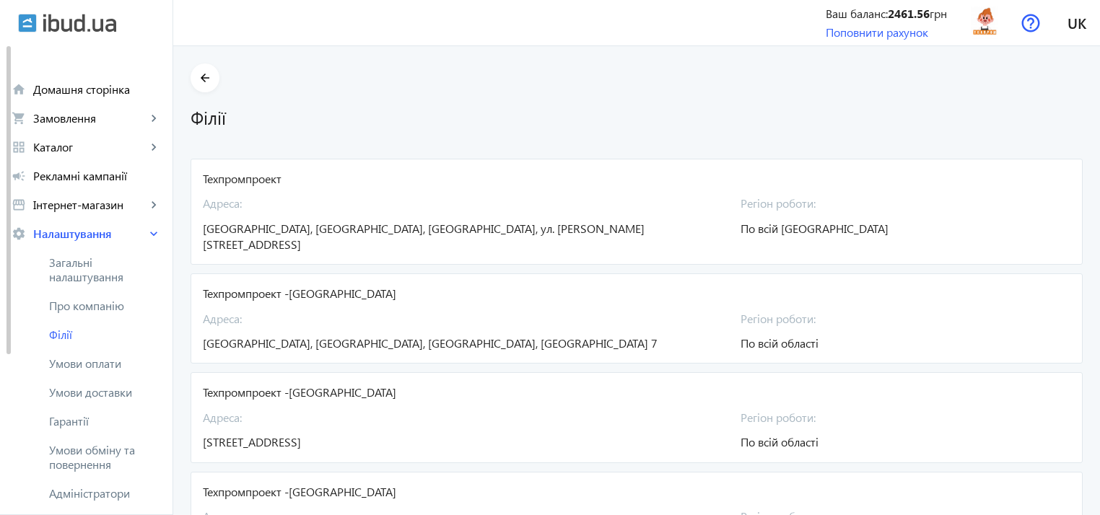
click at [534, 223] on span "Україна, Запорізька область, Запоріжжя, ул. Александровская, 84, офис 308" at bounding box center [424, 236] width 442 height 31
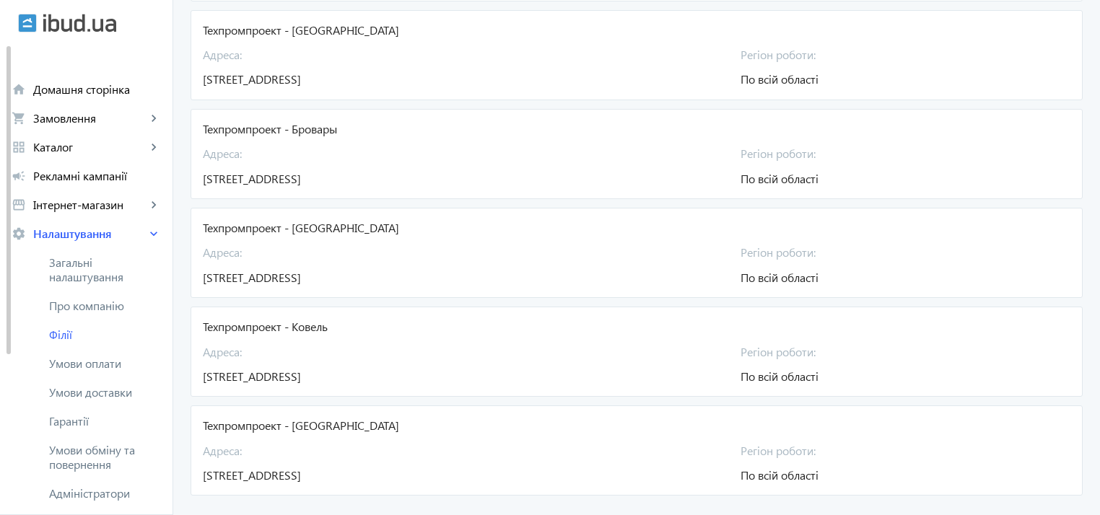
scroll to position [2745, 0]
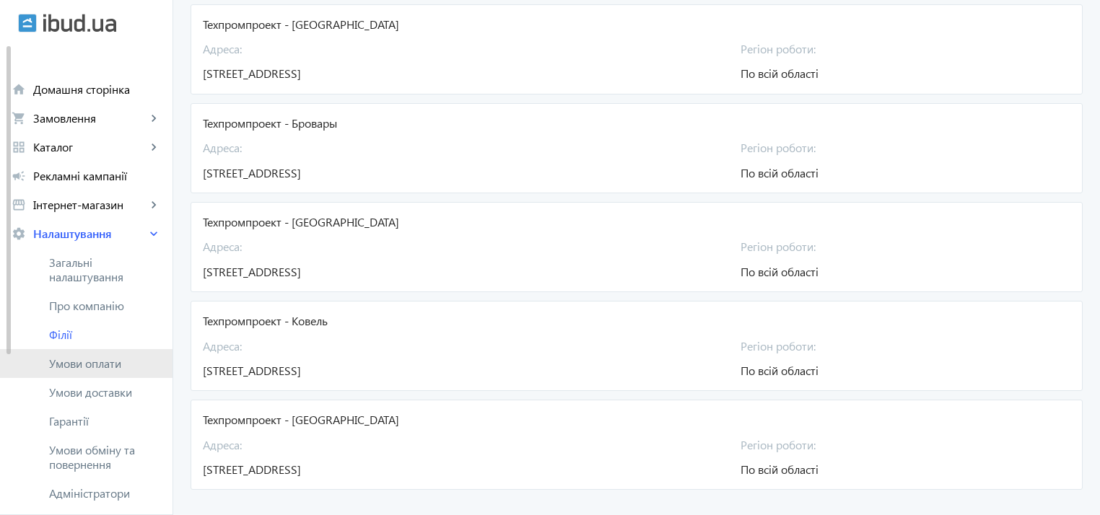
click at [89, 362] on span "Умови оплати" at bounding box center [105, 364] width 112 height 14
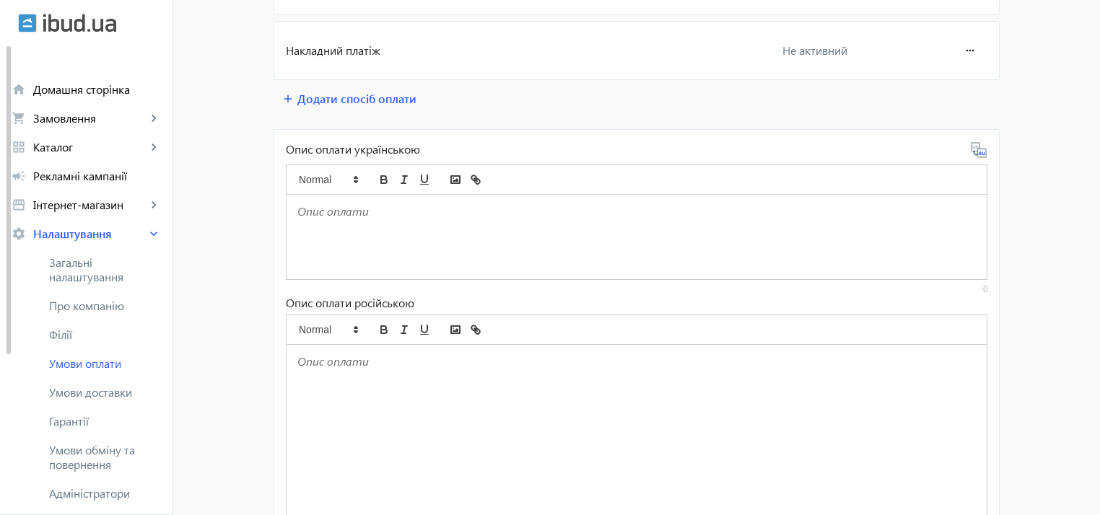
scroll to position [282, 0]
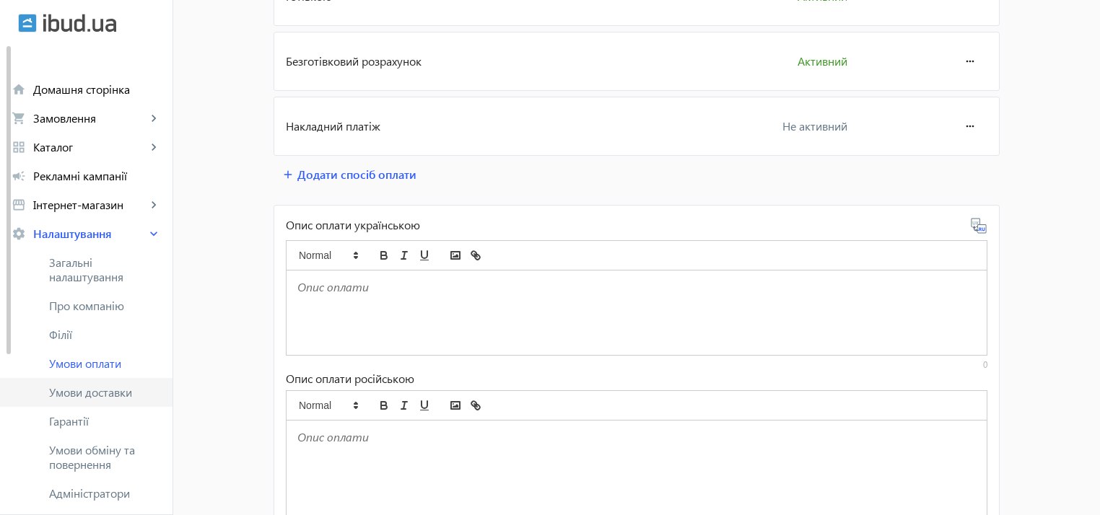
click at [115, 393] on span "Умови доставки" at bounding box center [105, 392] width 112 height 14
